Goal: Check status: Check status

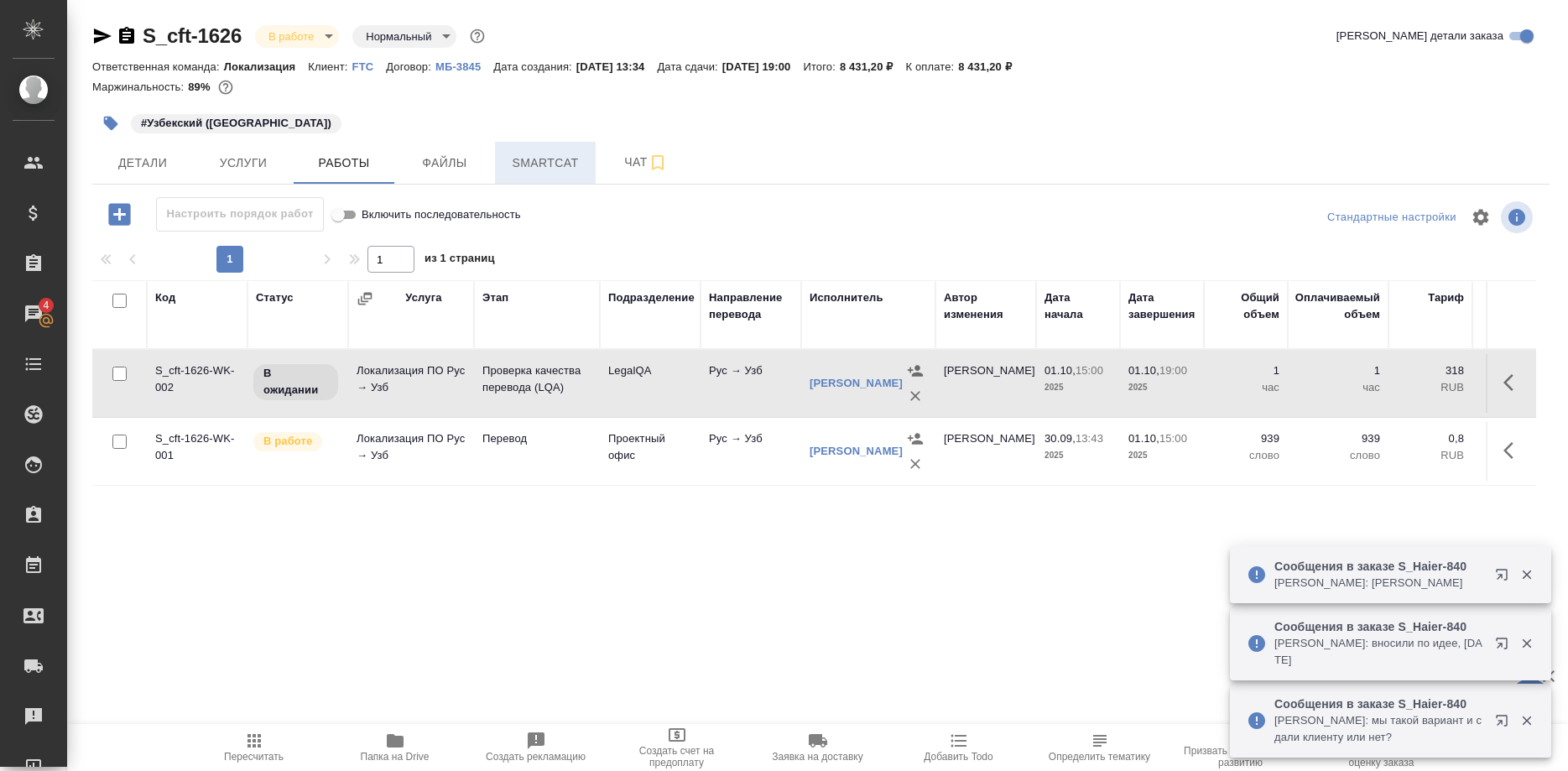
click at [532, 153] on span "Smartcat" at bounding box center [545, 163] width 80 height 21
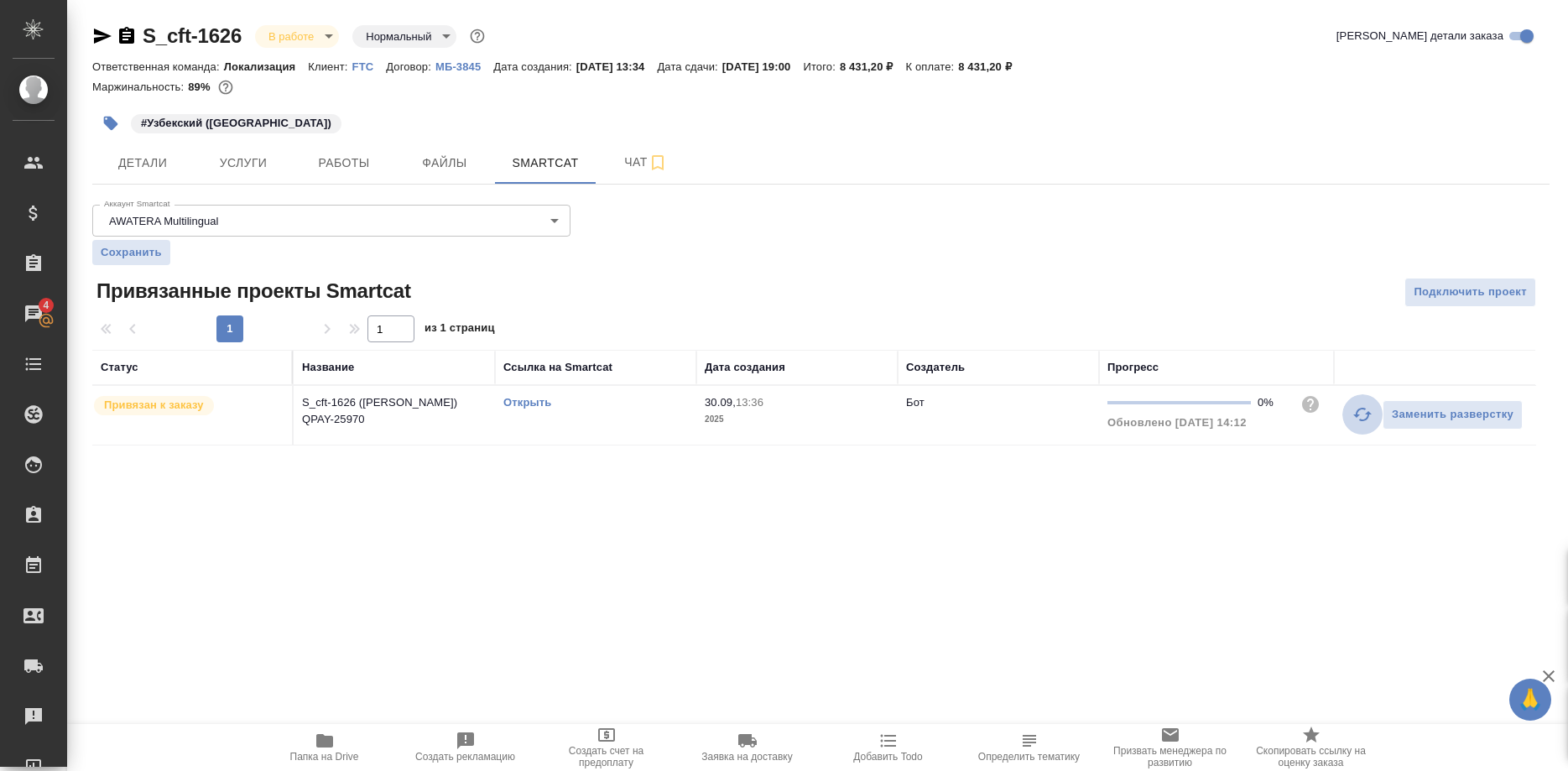
click at [1350, 417] on button "button" at bounding box center [1362, 414] width 40 height 40
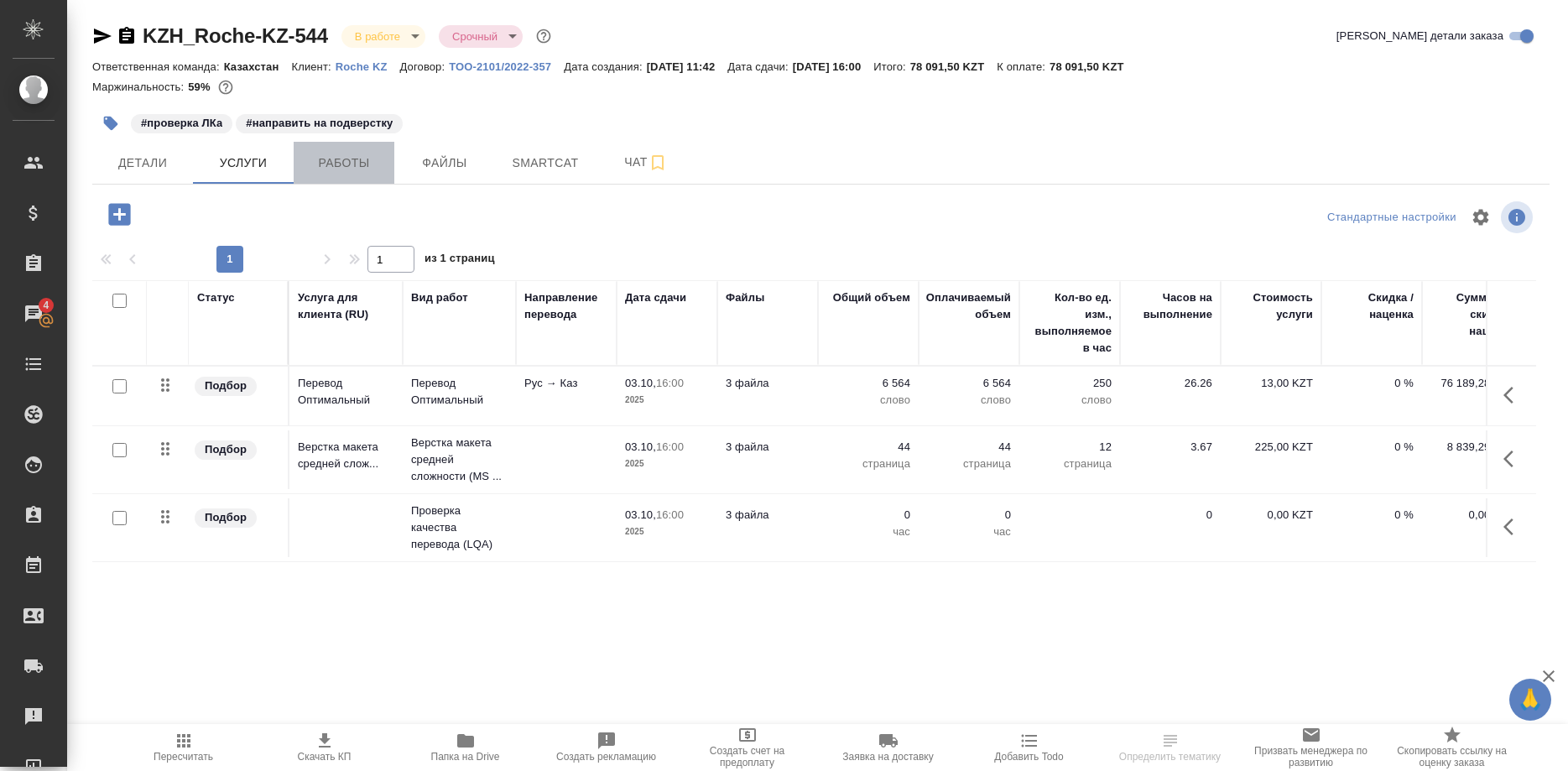
click at [346, 178] on button "Работы" at bounding box center [343, 162] width 101 height 42
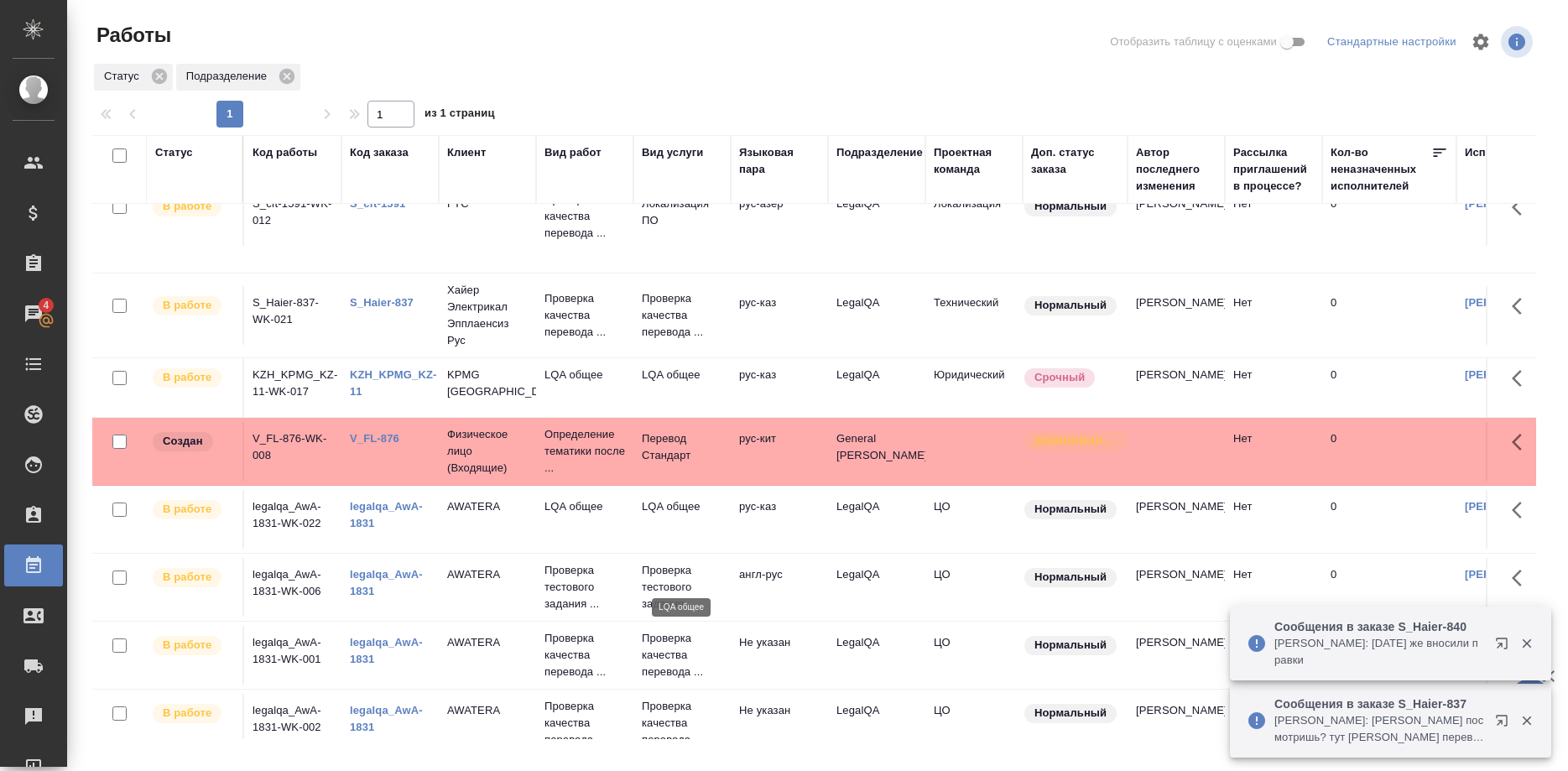
scroll to position [175, 0]
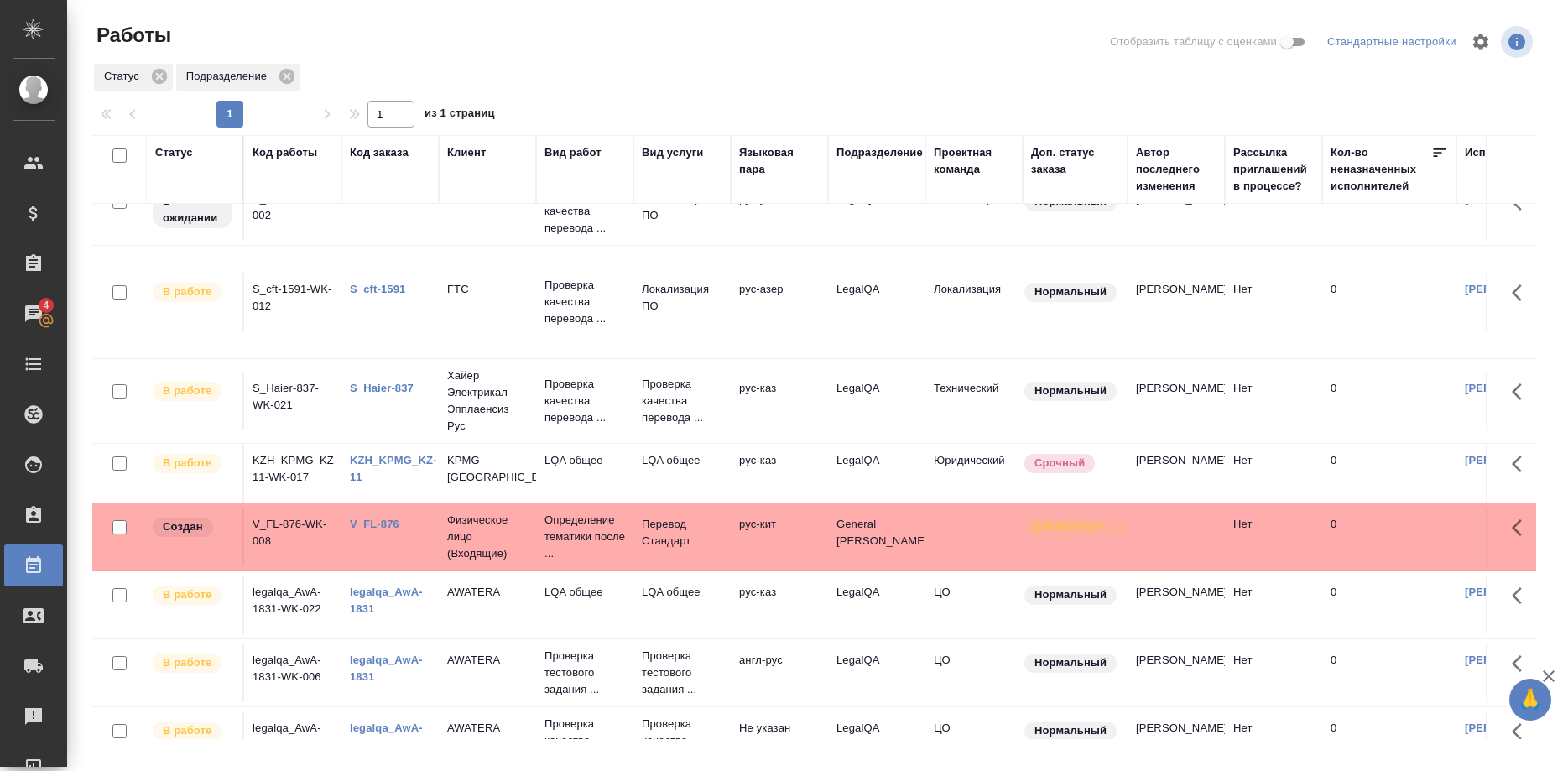
click at [395, 468] on div "KZH_KPMG_KZ-11" at bounding box center [390, 469] width 80 height 34
click at [400, 460] on link "KZH_KPMG_KZ-11" at bounding box center [393, 468] width 87 height 29
click at [396, 388] on link "S_Haier-837" at bounding box center [381, 388] width 63 height 12
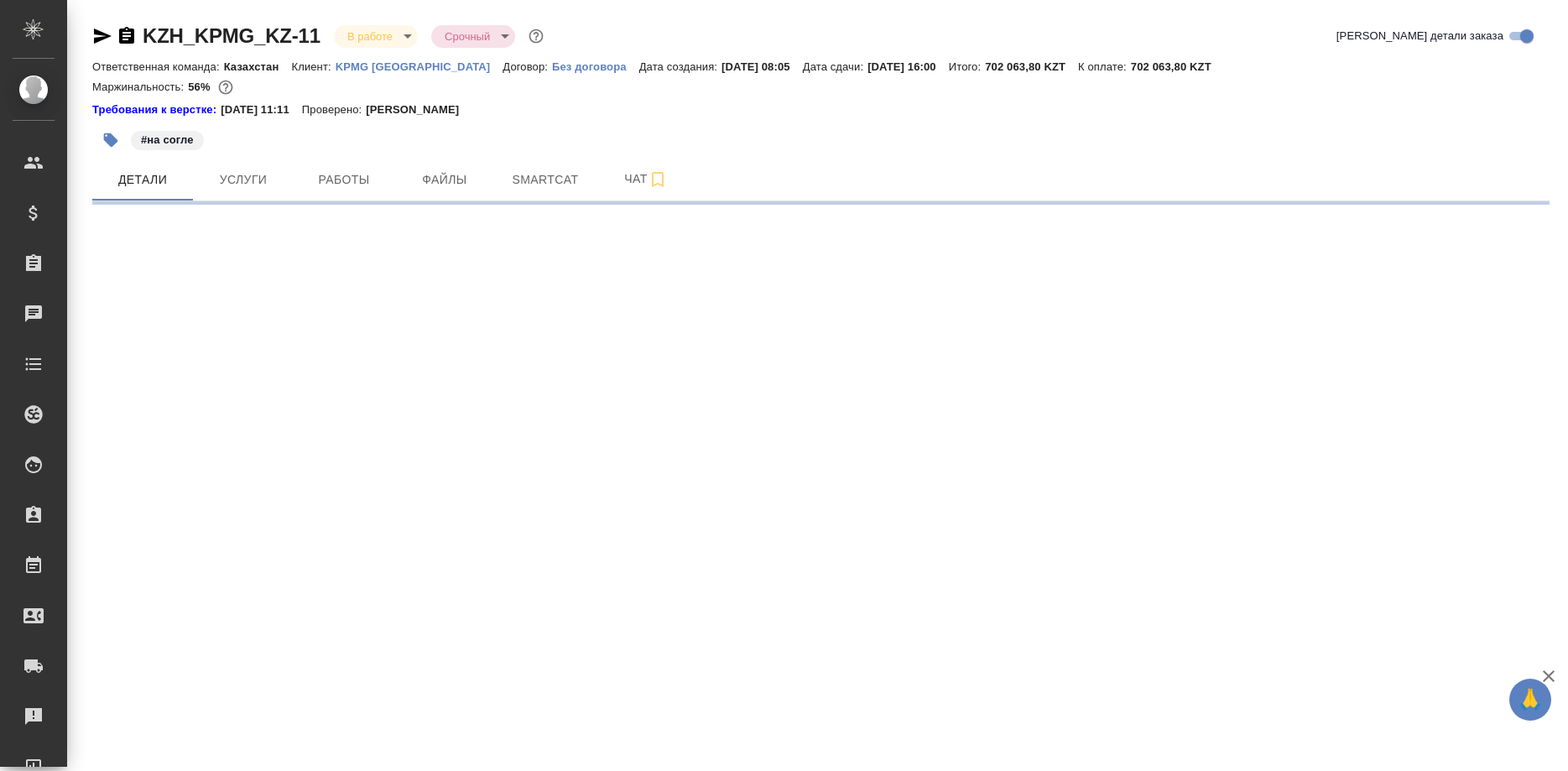
select select "RU"
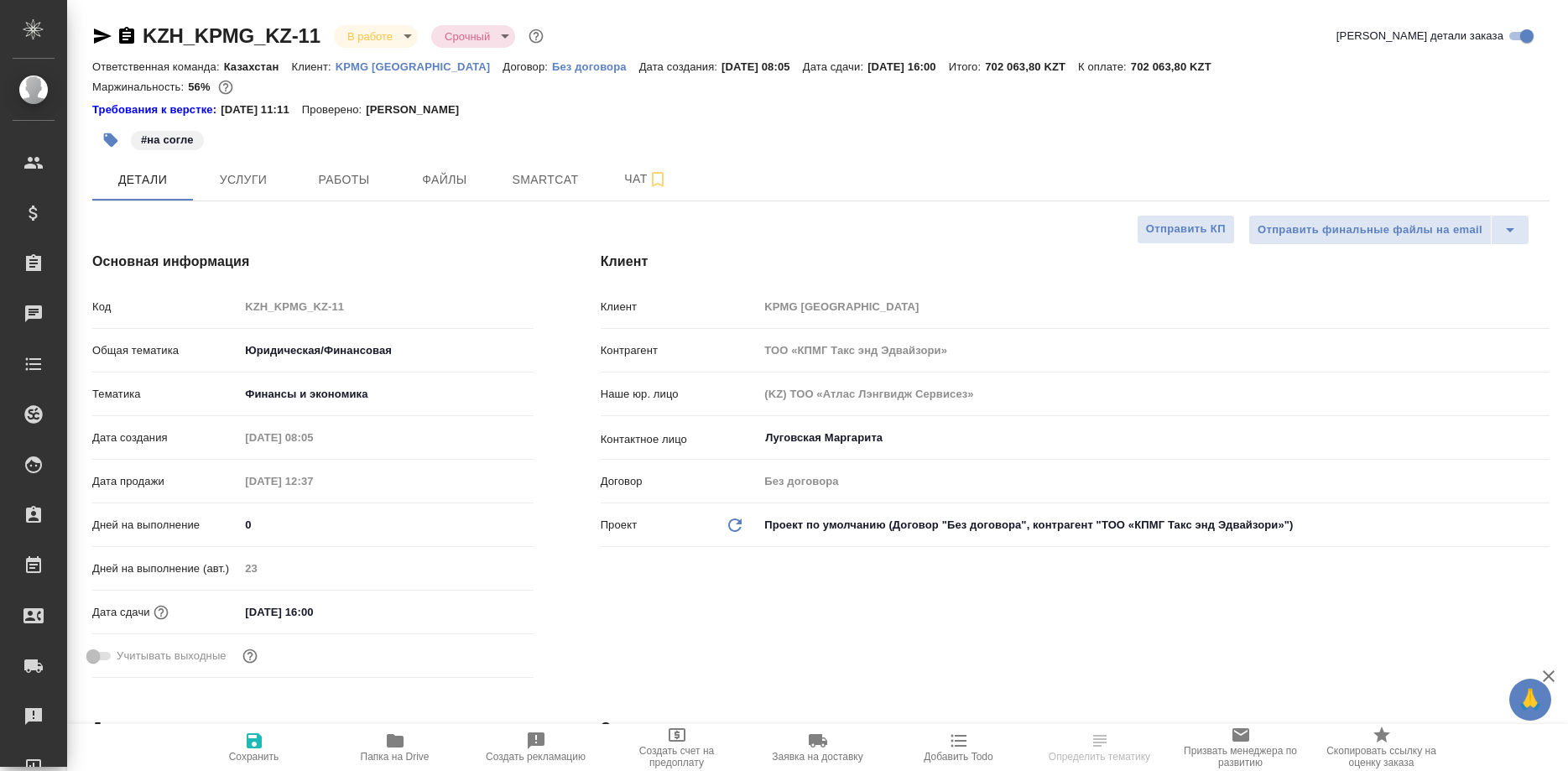
type textarea "x"
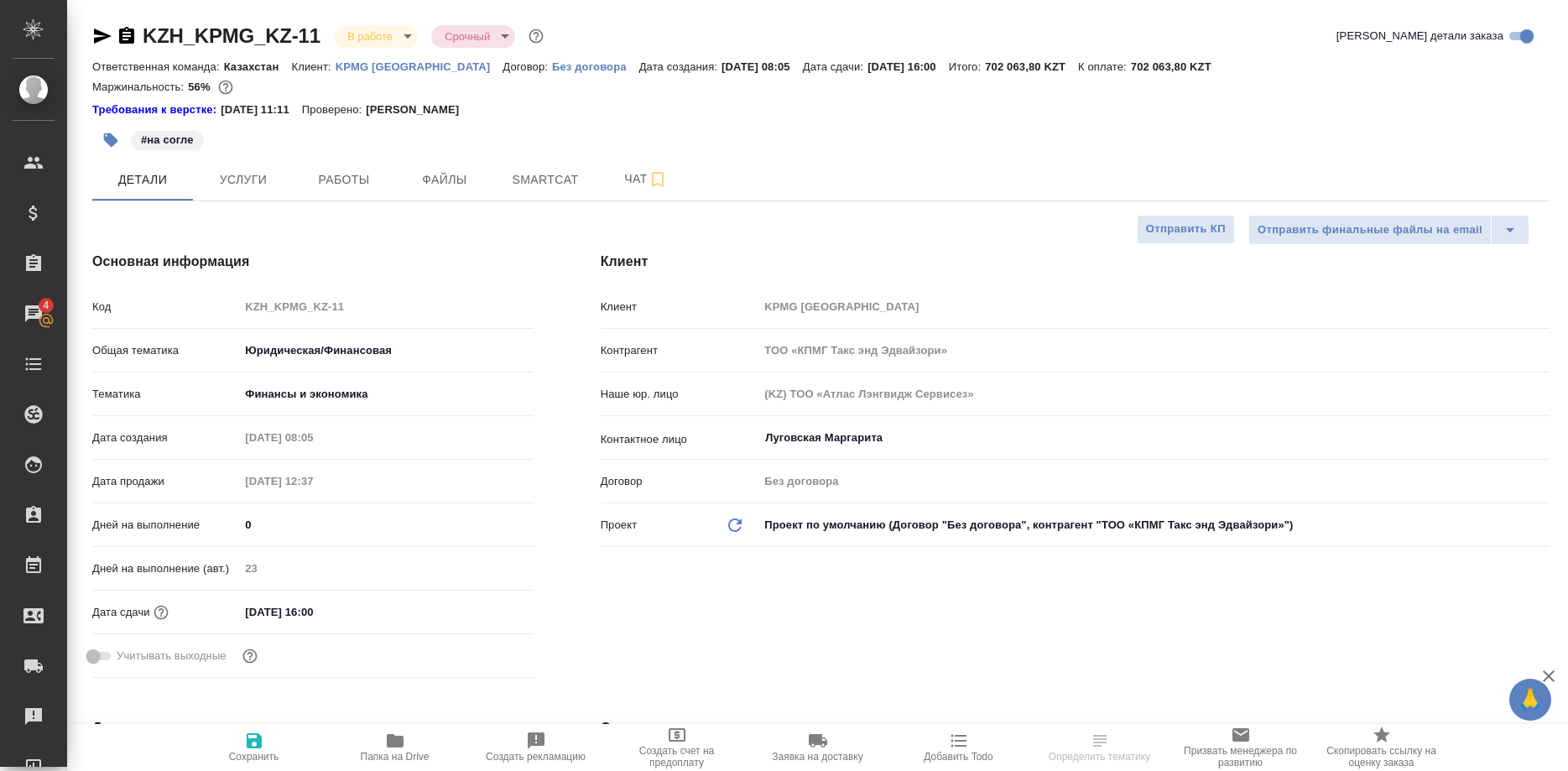
type textarea "x"
click at [557, 182] on span "Smartcat" at bounding box center [545, 180] width 80 height 21
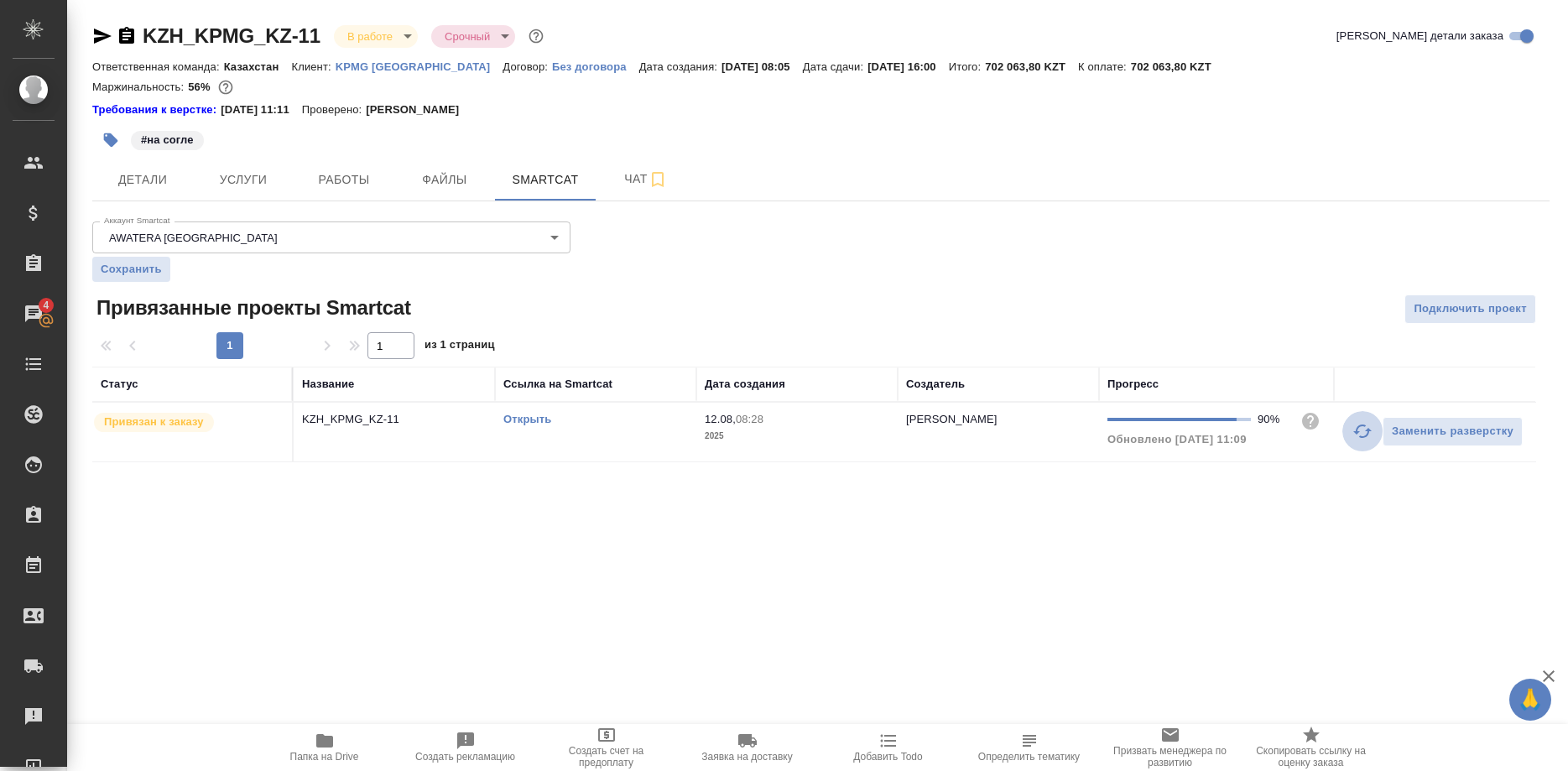
click at [1351, 432] on button "button" at bounding box center [1362, 431] width 40 height 40
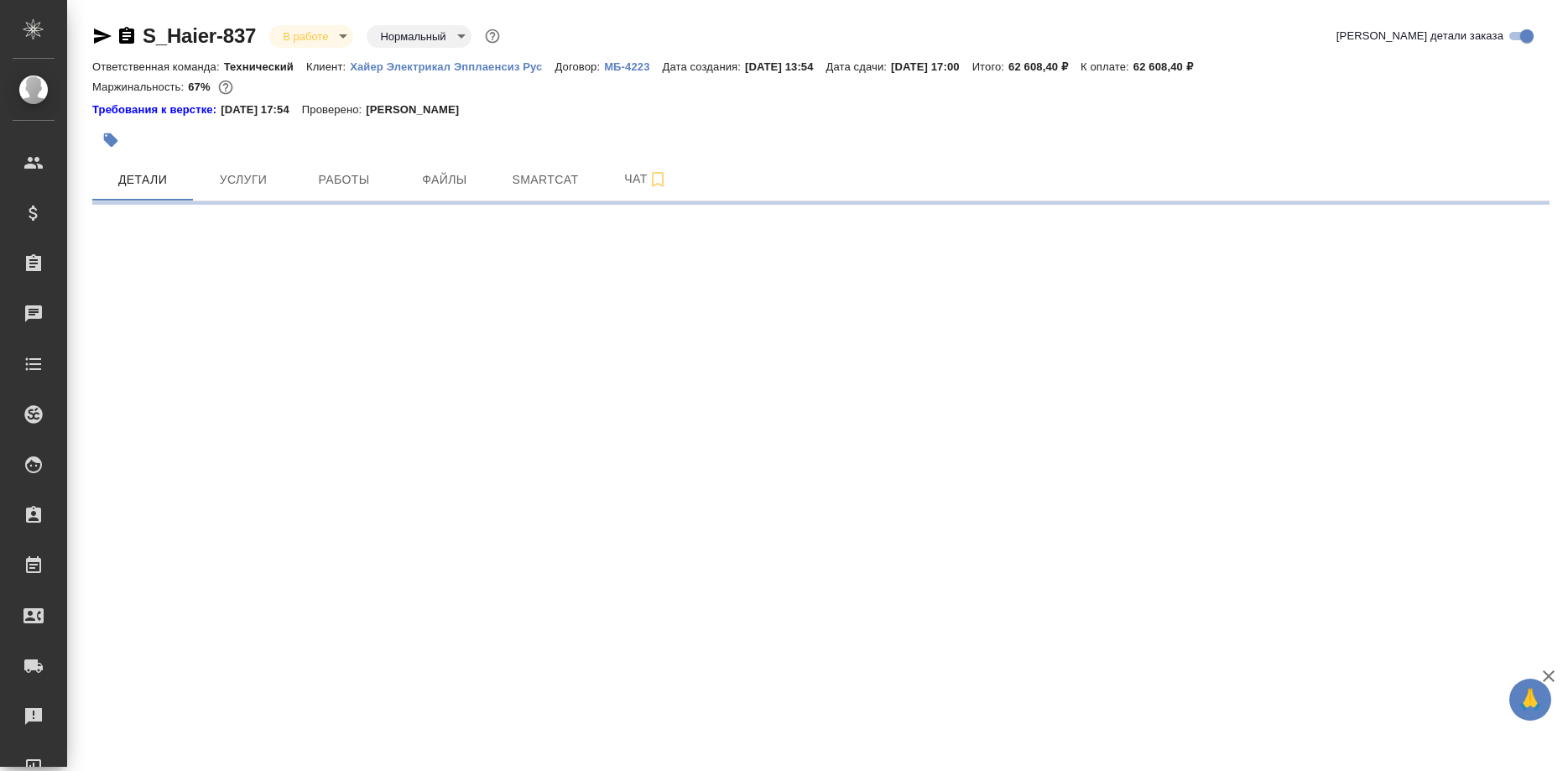
select select "RU"
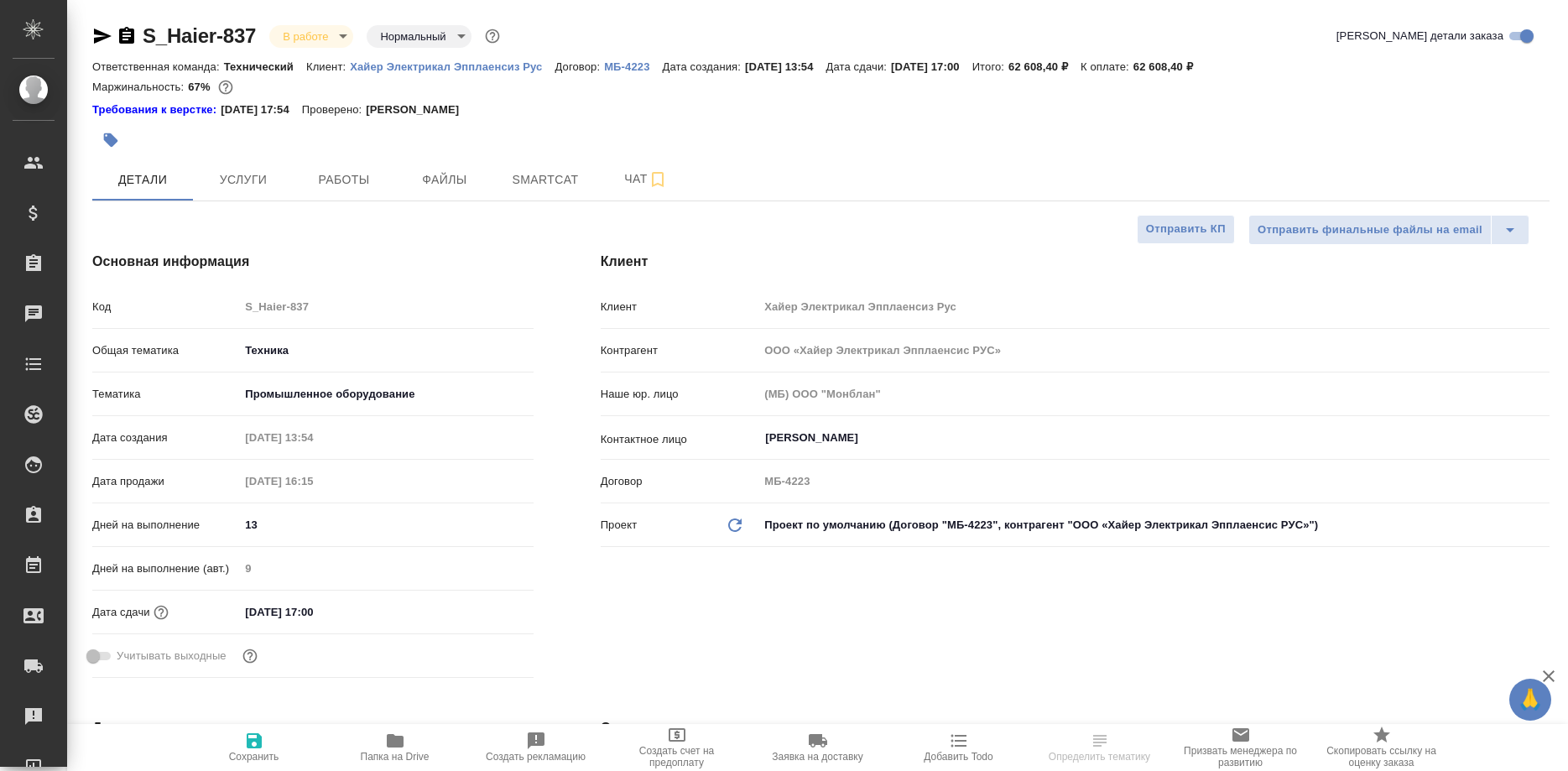
type textarea "x"
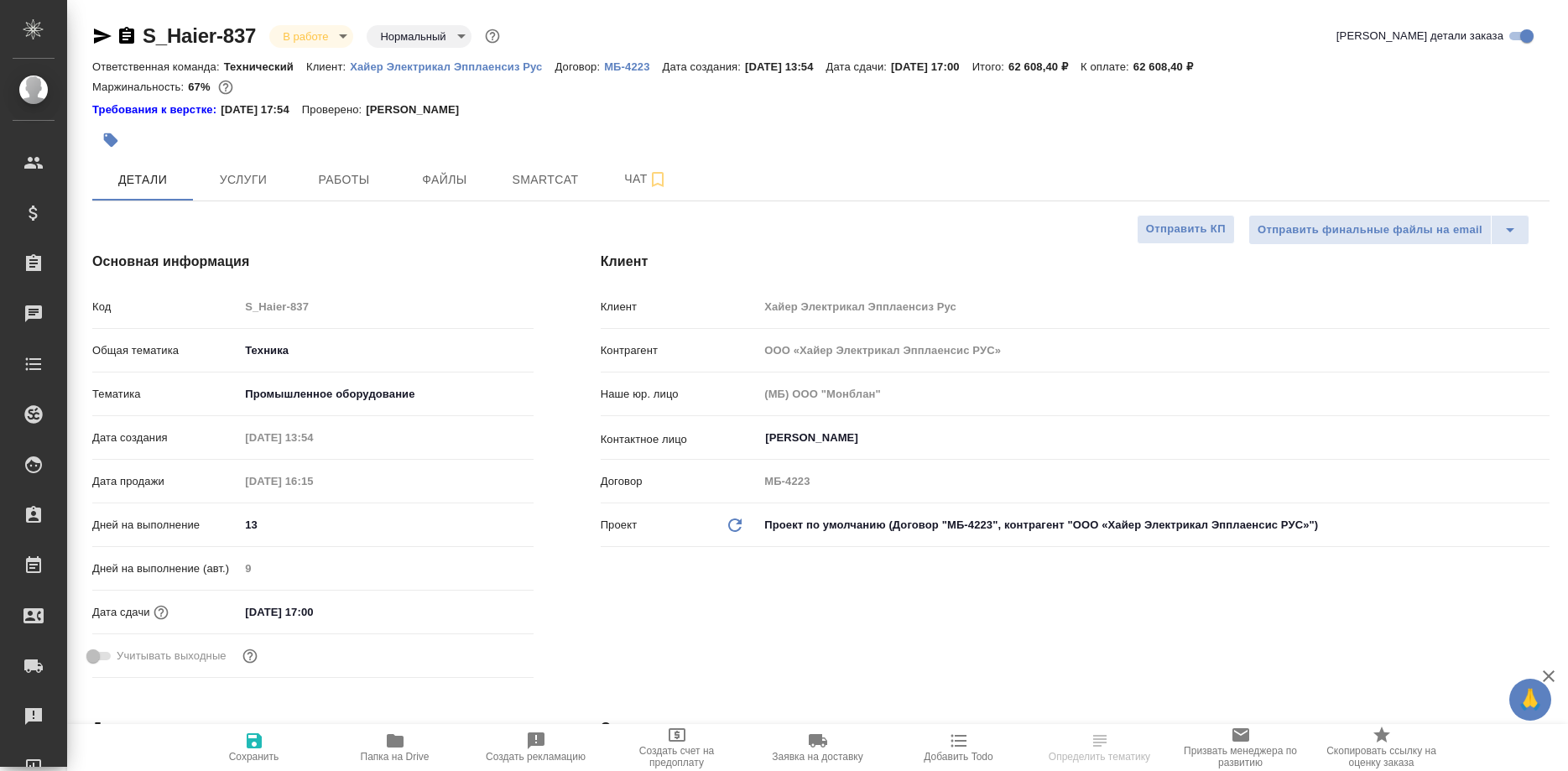
type textarea "x"
click at [616, 187] on span "Чат" at bounding box center [646, 179] width 80 height 21
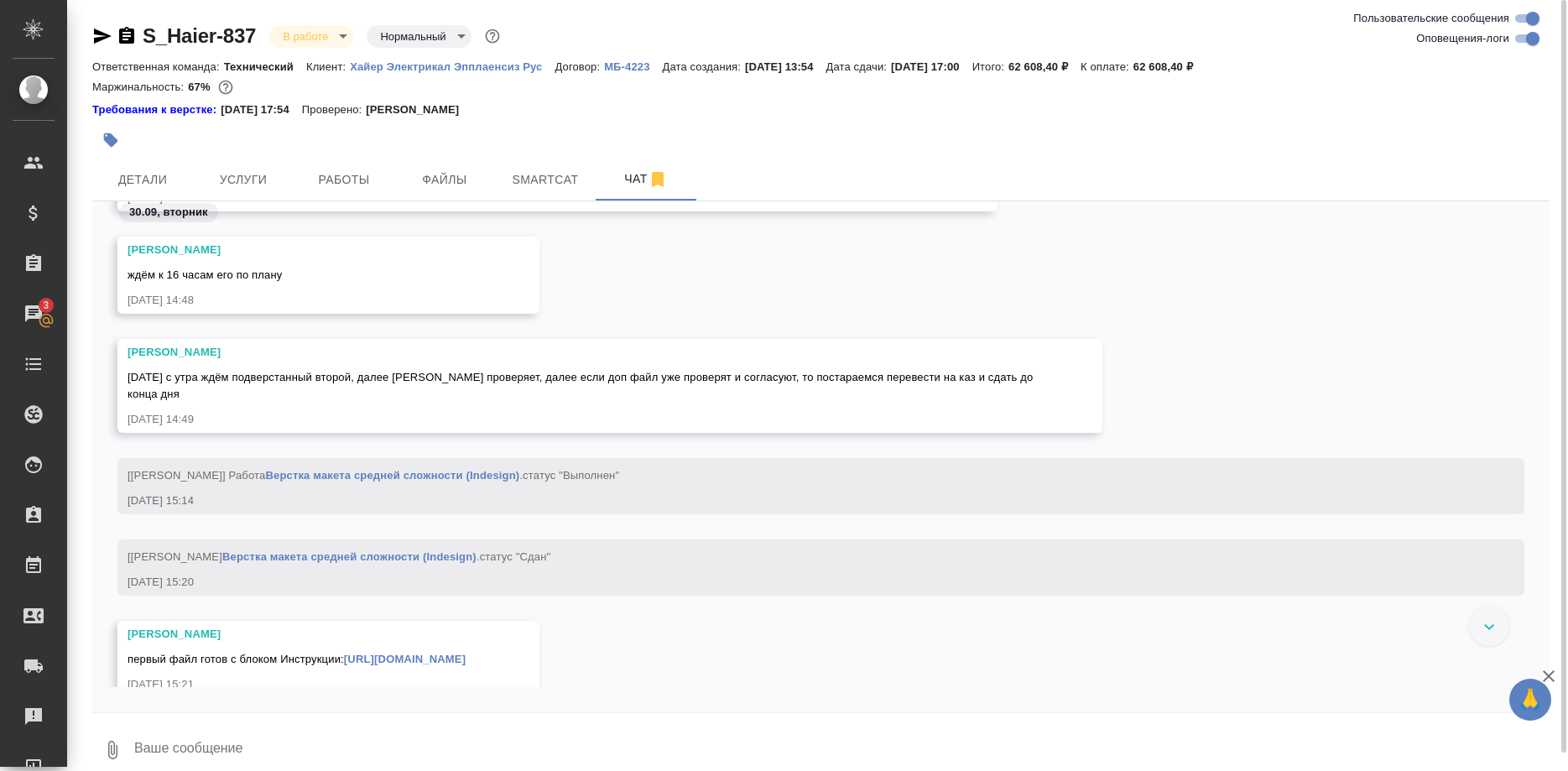
scroll to position [79296, 0]
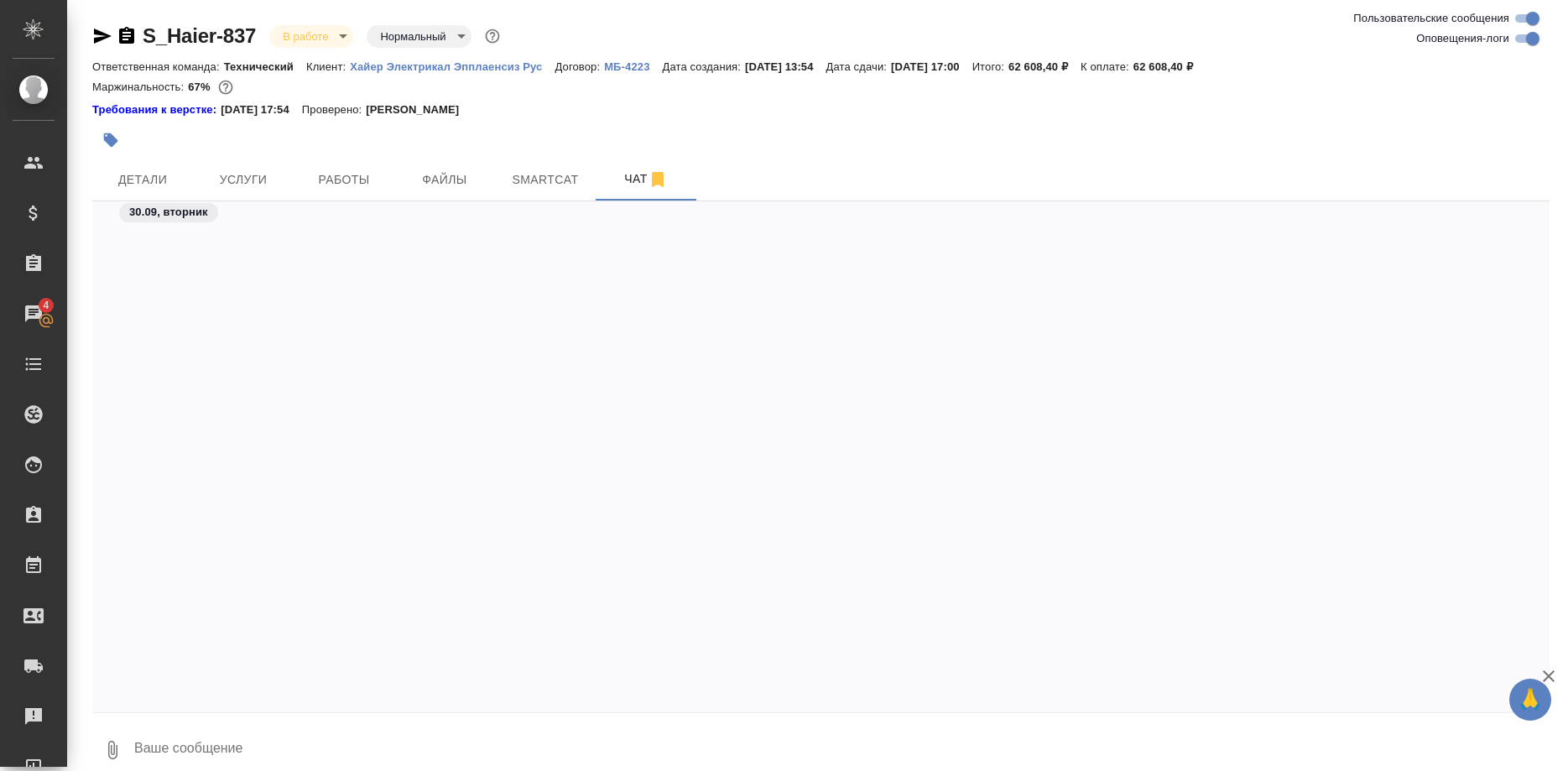
scroll to position [79392, 0]
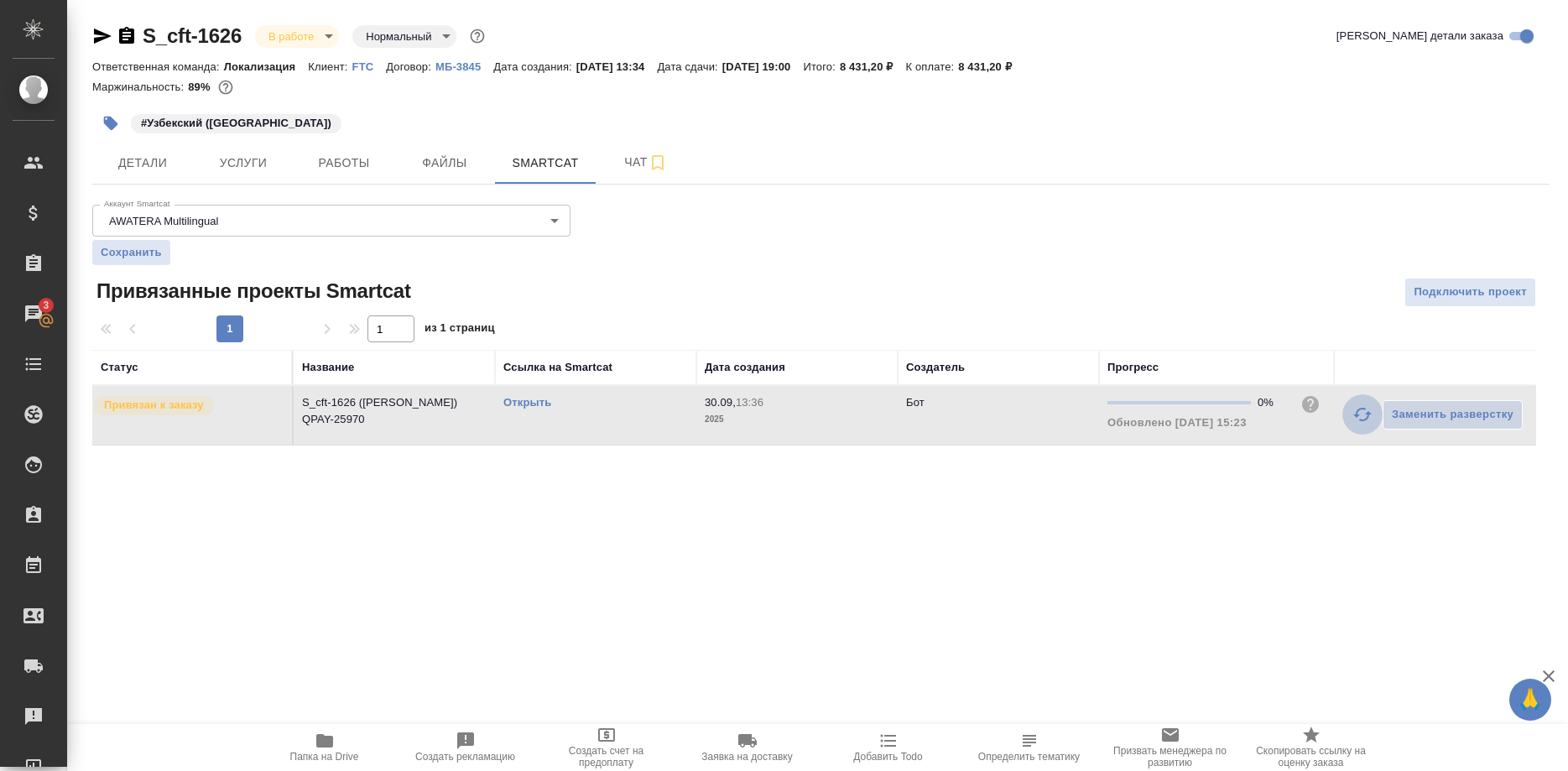
drag, startPoint x: 1344, startPoint y: 417, endPoint x: 1342, endPoint y: 426, distance: 9.2
click at [1345, 418] on button "button" at bounding box center [1362, 414] width 40 height 40
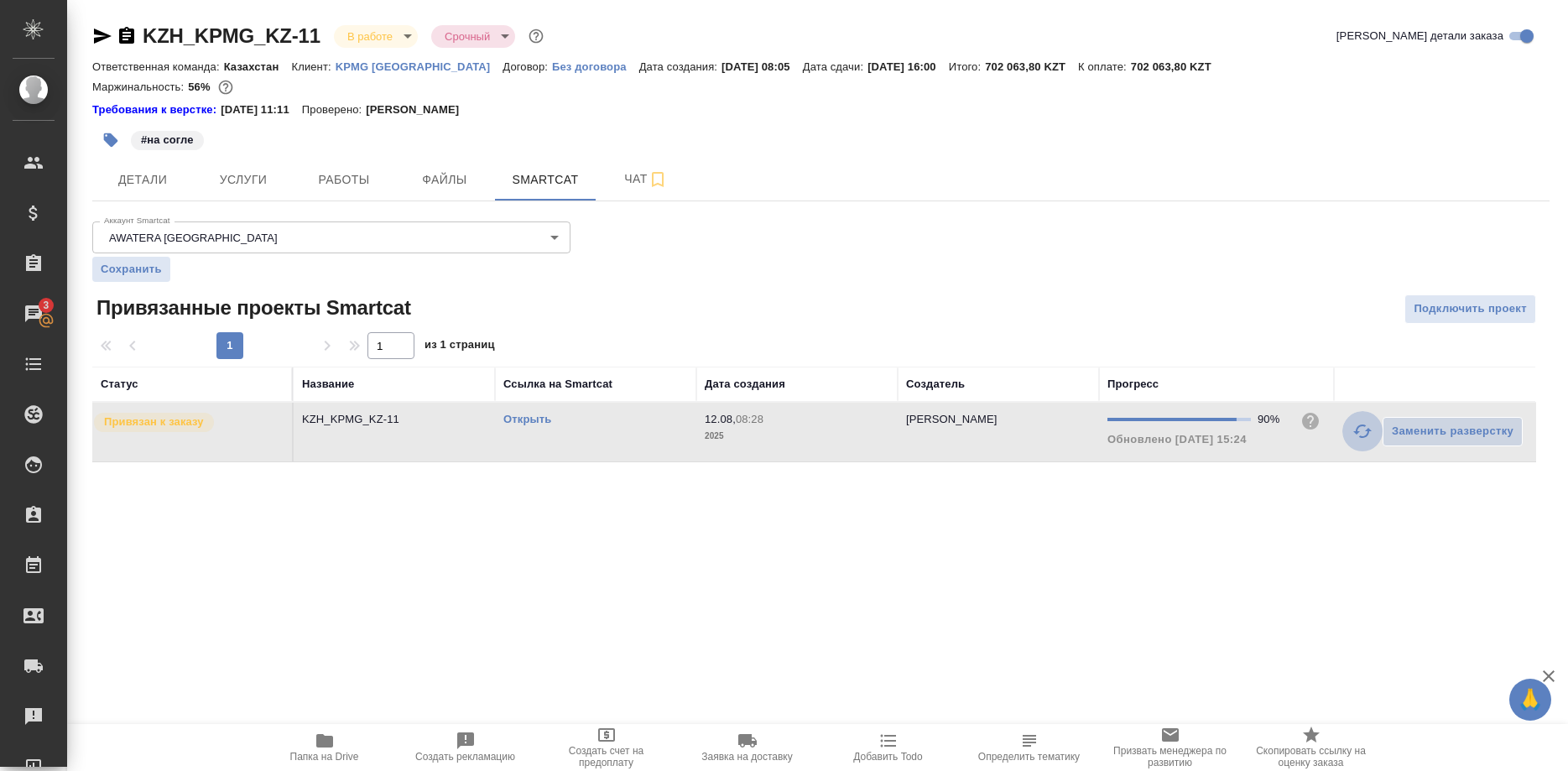
click at [1349, 439] on button "button" at bounding box center [1362, 431] width 40 height 40
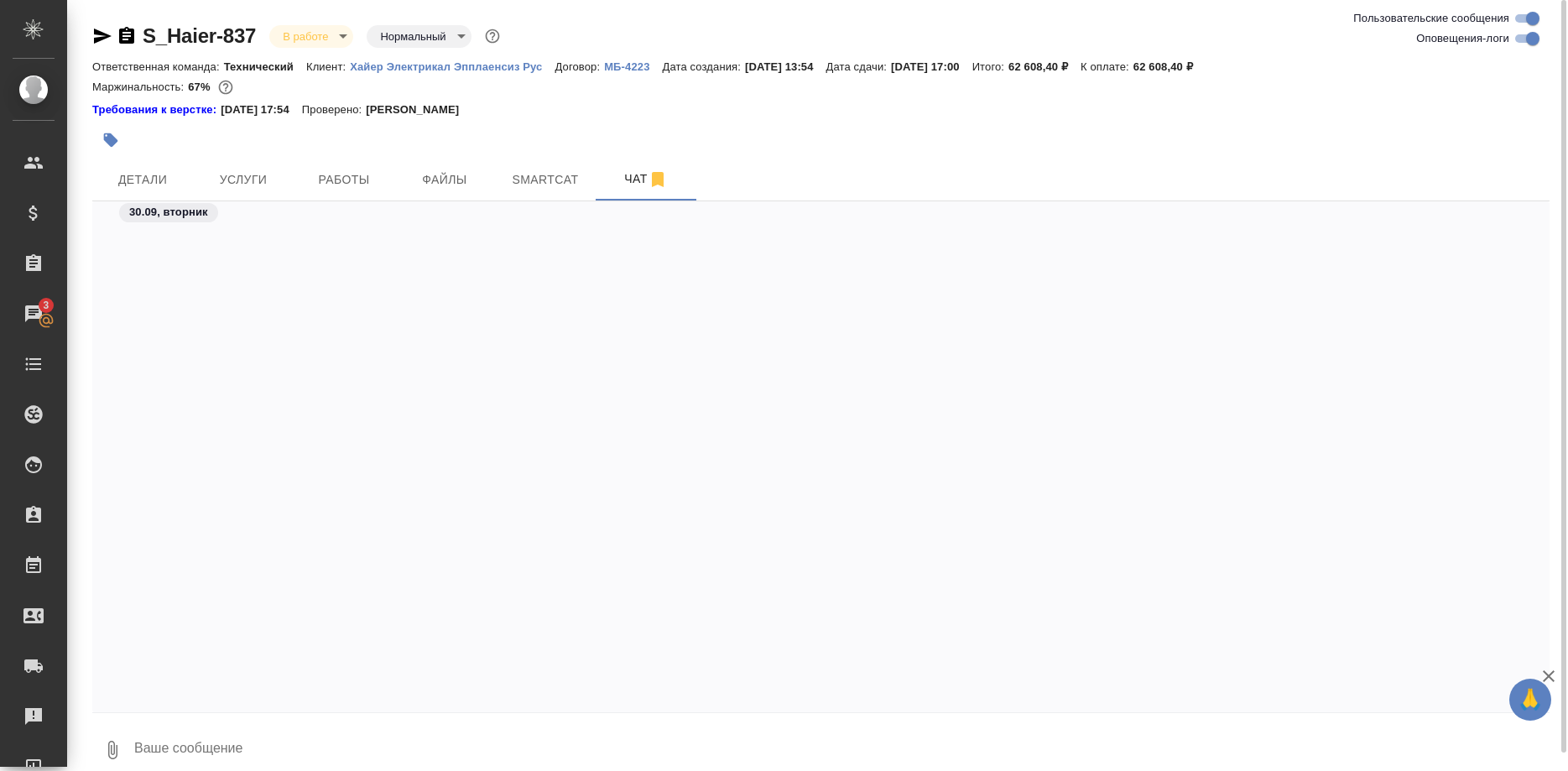
scroll to position [79296, 0]
